Goal: Find specific page/section: Find specific page/section

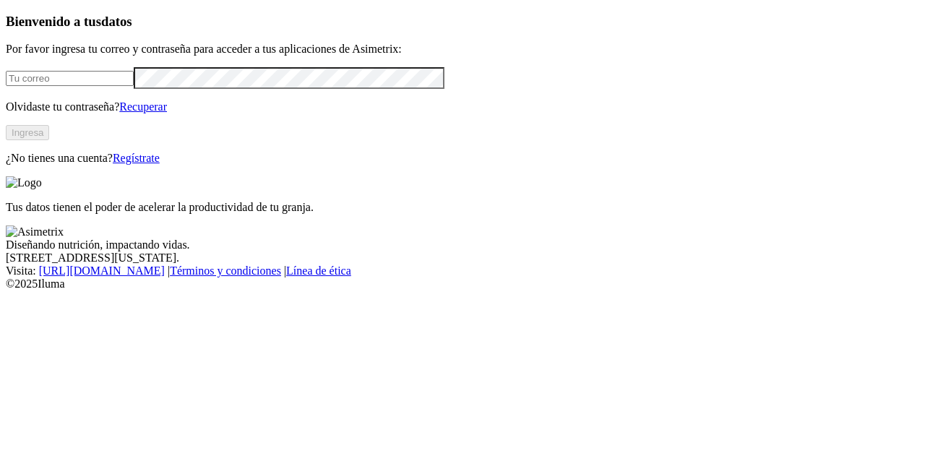
type input "diana.aristizabal@premexcorp.com"
click at [49, 140] on button "Ingresa" at bounding box center [27, 132] width 43 height 15
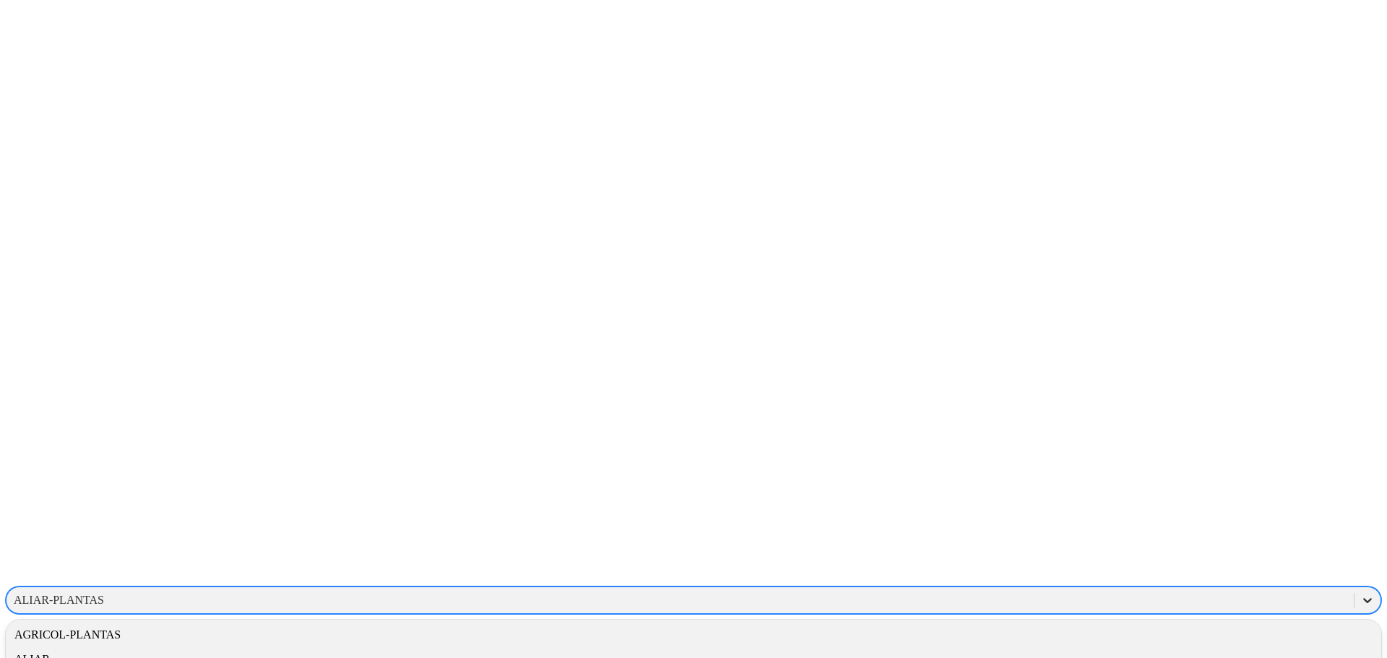
click at [924, 455] on icon at bounding box center [1368, 600] width 14 height 14
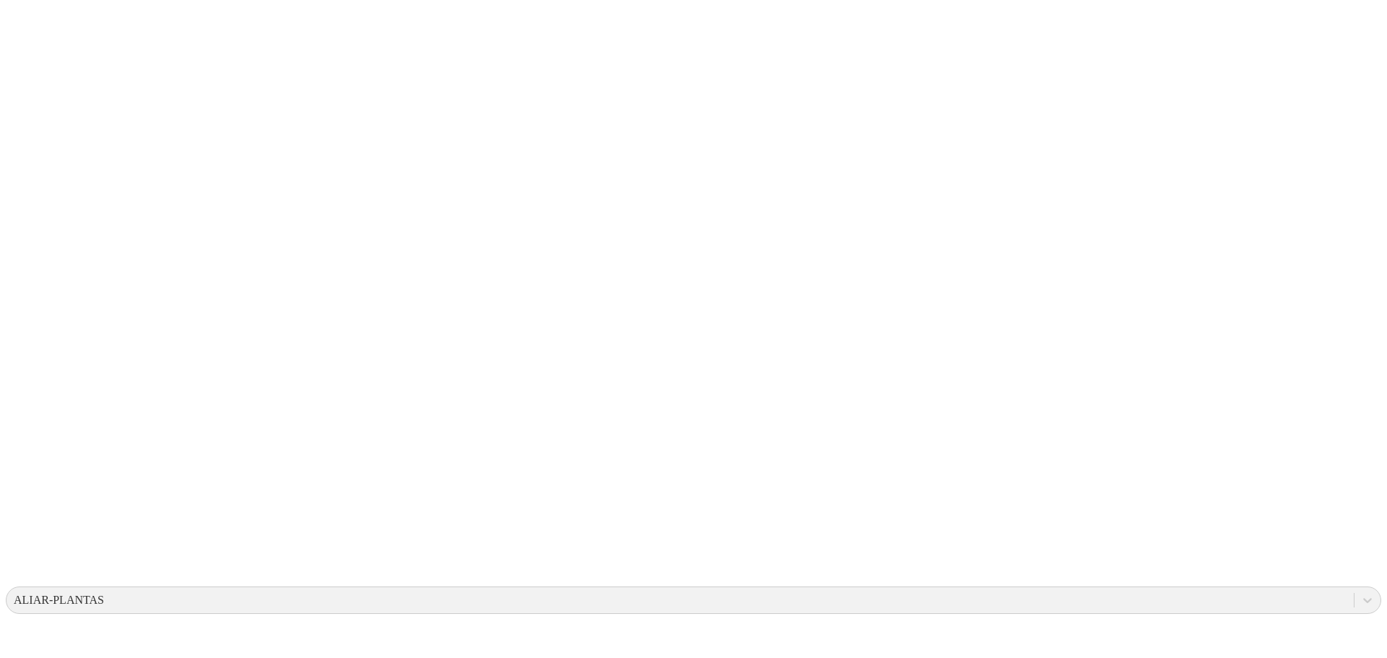
click at [924, 455] on icon at bounding box center [1368, 600] width 14 height 14
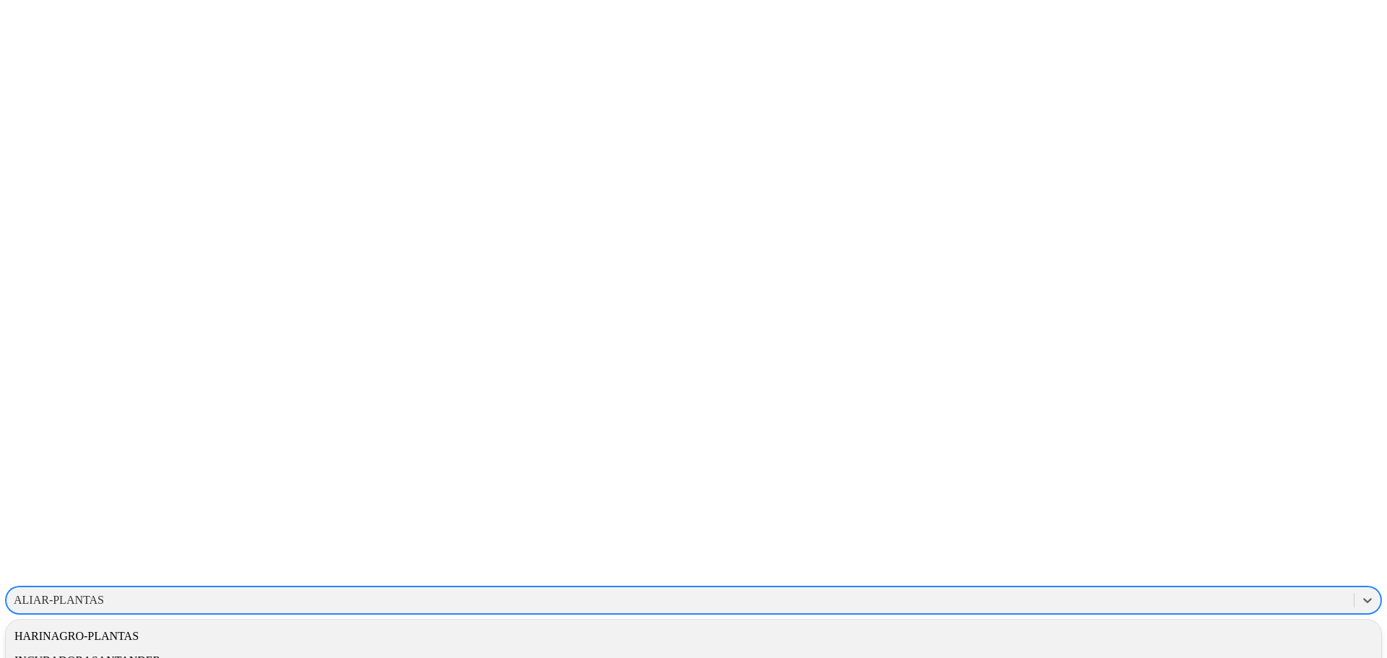
scroll to position [444, 0]
